Goal: Find specific page/section: Find specific page/section

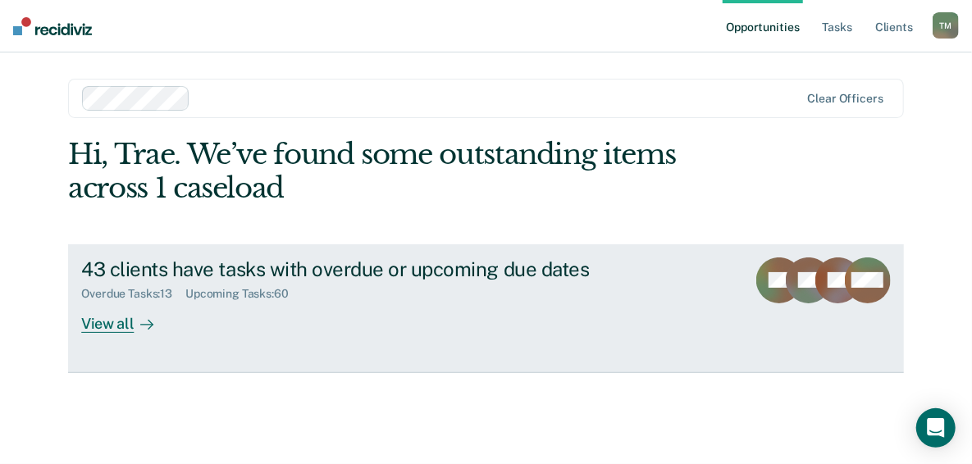
click at [124, 326] on div "View all" at bounding box center [127, 317] width 92 height 32
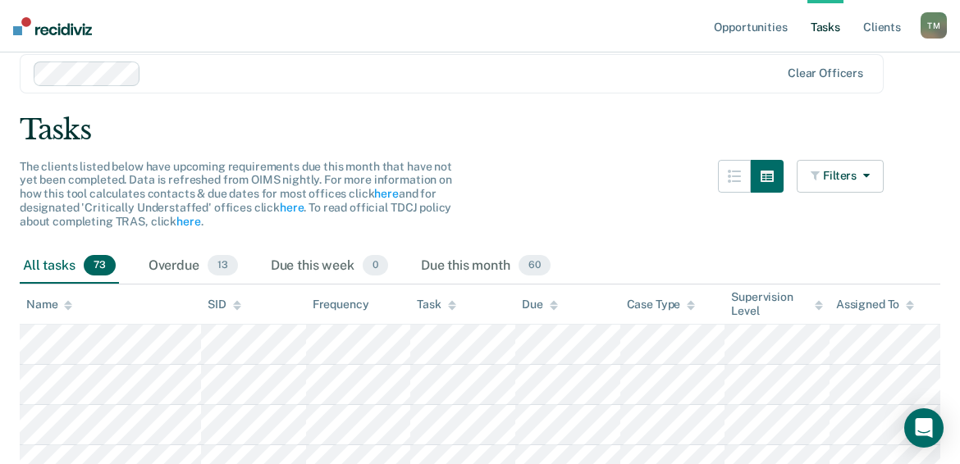
scroll to position [82, 0]
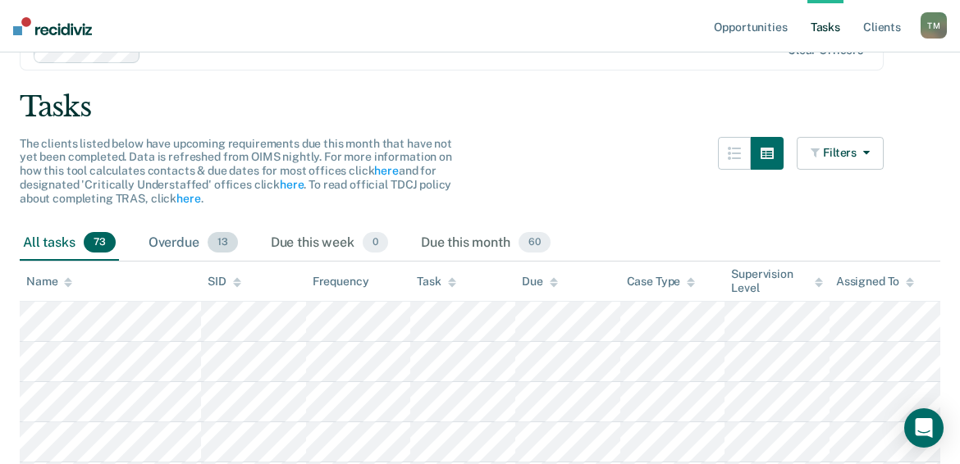
click at [219, 248] on span "13" at bounding box center [223, 242] width 30 height 21
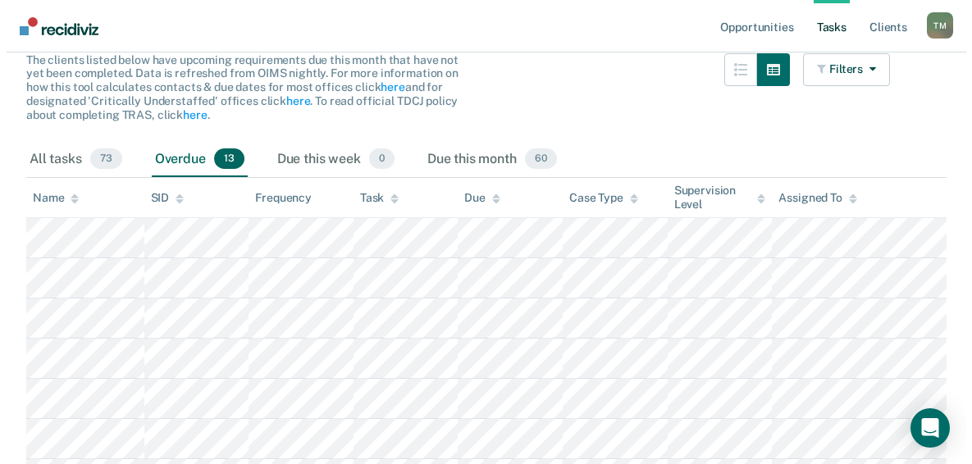
scroll to position [0, 0]
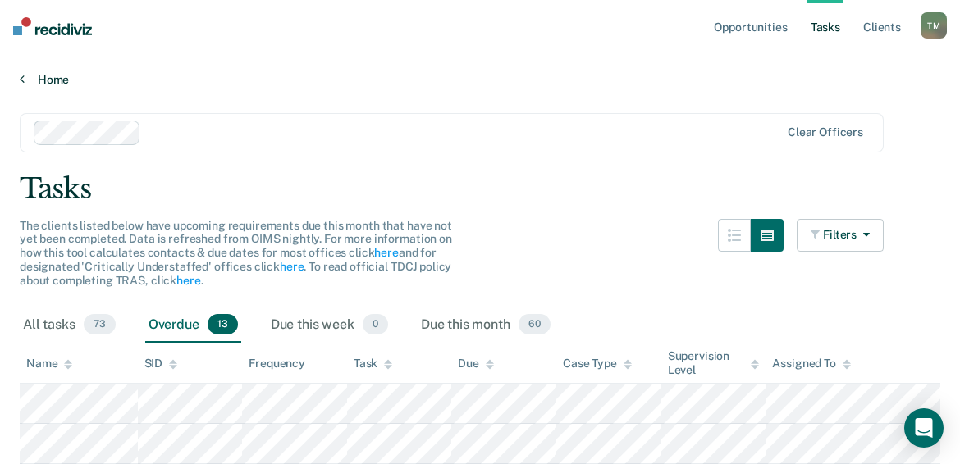
drag, startPoint x: 29, startPoint y: 0, endPoint x: 343, endPoint y: 85, distance: 325.7
click at [343, 85] on link "Home" at bounding box center [480, 79] width 921 height 15
